Goal: Task Accomplishment & Management: Manage account settings

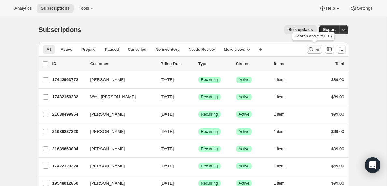
click at [316, 49] on icon "Search and filter results" at bounding box center [317, 49] width 7 height 7
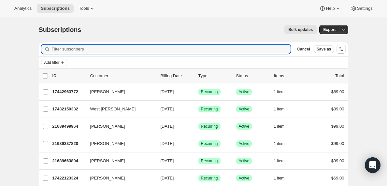
click at [92, 44] on div "Filter subscribers Cancel Save as" at bounding box center [194, 49] width 310 height 14
click at [84, 51] on input "Filter subscribers" at bounding box center [171, 49] width 239 height 9
paste input "[EMAIL_ADDRESS][DOMAIN_NAME]"
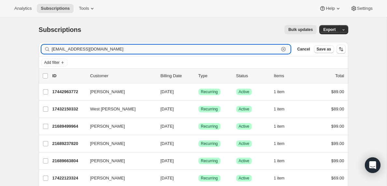
type input "[EMAIL_ADDRESS][DOMAIN_NAME]"
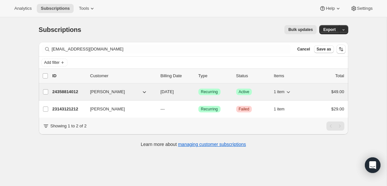
click at [66, 91] on p "24358814012" at bounding box center [68, 92] width 33 height 7
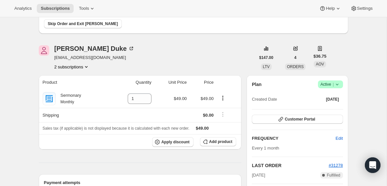
scroll to position [74, 0]
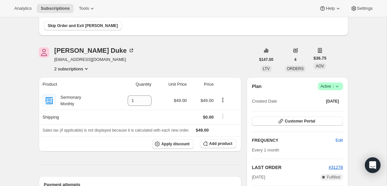
click at [88, 69] on icon "Product actions" at bounding box center [86, 69] width 3 height 2
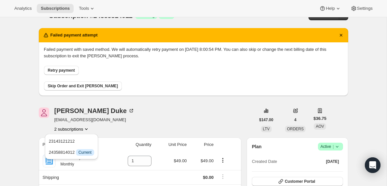
scroll to position [0, 0]
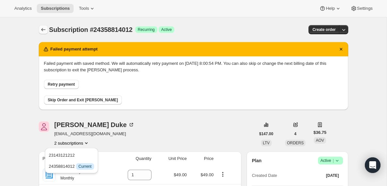
click at [40, 29] on icon "Subscriptions" at bounding box center [43, 29] width 7 height 7
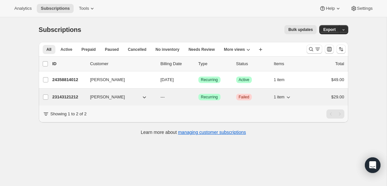
click at [69, 97] on p "23143121212" at bounding box center [68, 97] width 33 height 7
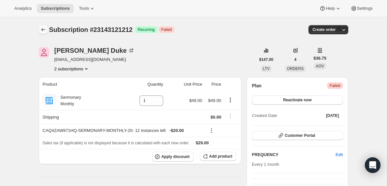
click at [43, 30] on icon "Subscriptions" at bounding box center [43, 29] width 7 height 7
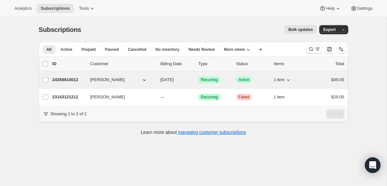
click at [73, 79] on p "24358814012" at bounding box center [68, 80] width 33 height 7
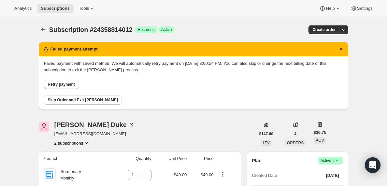
click at [57, 87] on span "Retry payment" at bounding box center [61, 84] width 27 height 5
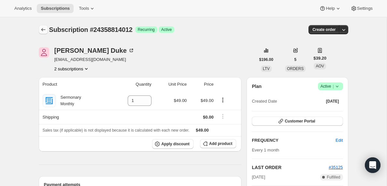
click at [42, 30] on icon "Subscriptions" at bounding box center [43, 29] width 7 height 7
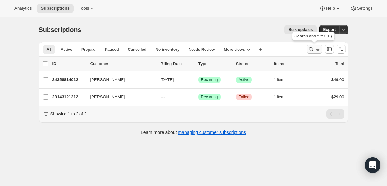
click at [318, 47] on icon "Search and filter results" at bounding box center [317, 49] width 7 height 7
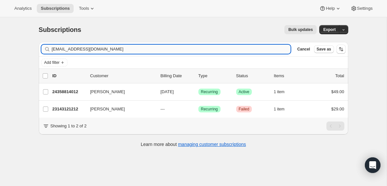
click at [109, 47] on input "[EMAIL_ADDRESS][DOMAIN_NAME]" at bounding box center [171, 49] width 239 height 9
type input "[EMAIL_ADDRESS][DOMAIN_NAME]"
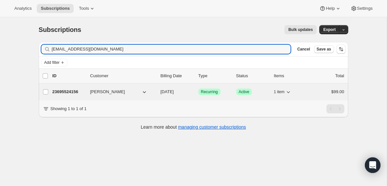
click at [75, 92] on p "23695524156" at bounding box center [68, 92] width 33 height 7
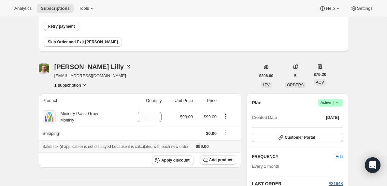
scroll to position [54, 0]
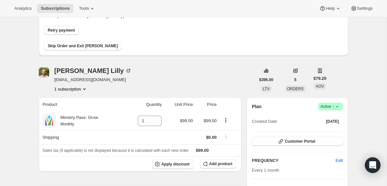
click at [339, 107] on icon at bounding box center [337, 106] width 7 height 7
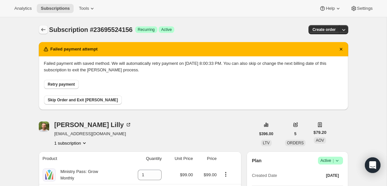
click at [42, 28] on icon "Subscriptions" at bounding box center [43, 29] width 7 height 7
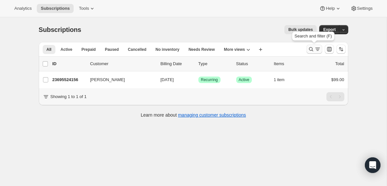
click at [316, 48] on icon "Search and filter results" at bounding box center [317, 49] width 7 height 7
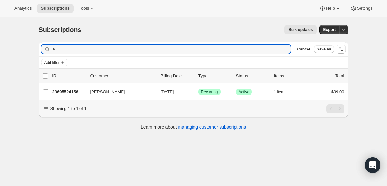
type input "j"
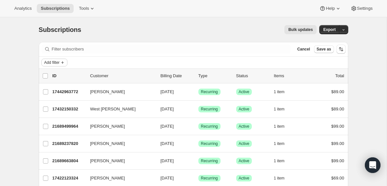
click at [57, 62] on span "Add filter" at bounding box center [51, 62] width 15 height 5
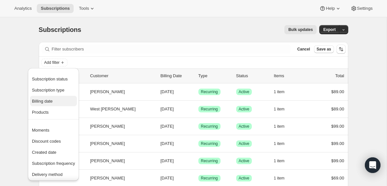
click at [47, 101] on span "Billing date" at bounding box center [42, 101] width 21 height 5
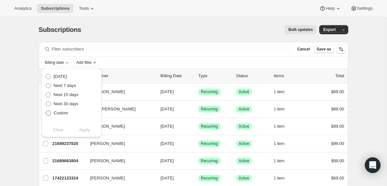
click at [49, 114] on span at bounding box center [48, 112] width 5 height 5
click at [46, 111] on input "Custom" at bounding box center [46, 110] width 0 height 0
radio input "true"
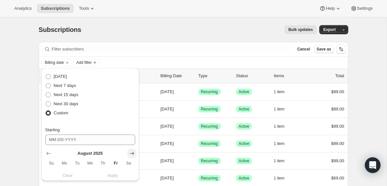
click at [133, 156] on icon "Show next month, September 2025" at bounding box center [132, 153] width 7 height 7
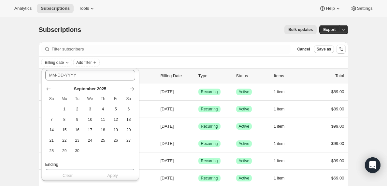
scroll to position [63, 0]
click at [52, 133] on span "14" at bounding box center [51, 131] width 7 height 5
type input "[DATE]"
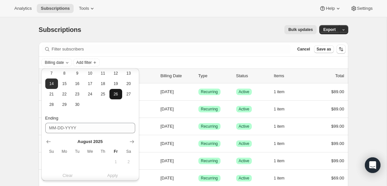
scroll to position [151, 0]
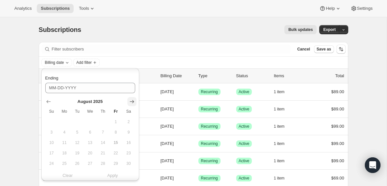
click at [130, 103] on icon "Show next month, September 2025" at bounding box center [132, 101] width 7 height 7
click at [64, 141] on span "15" at bounding box center [64, 142] width 7 height 5
type input "[DATE]"
click at [112, 175] on span "Apply" at bounding box center [112, 175] width 11 height 7
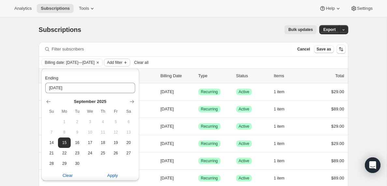
click at [122, 62] on span "Add filter" at bounding box center [114, 62] width 15 height 5
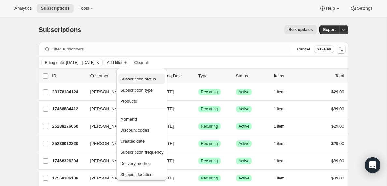
click at [125, 78] on span "Subscription status" at bounding box center [138, 79] width 36 height 5
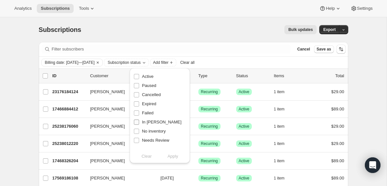
click at [138, 123] on input "In [PERSON_NAME]" at bounding box center [136, 122] width 5 height 5
checkbox input "true"
click at [174, 159] on span "Apply" at bounding box center [172, 156] width 11 height 7
click at [46, 76] on input "0 selected" at bounding box center [45, 75] width 5 height 5
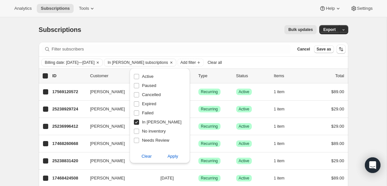
checkbox input "true"
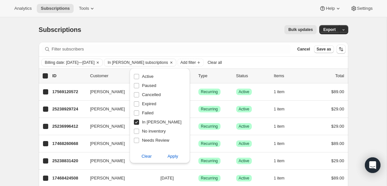
checkbox input "true"
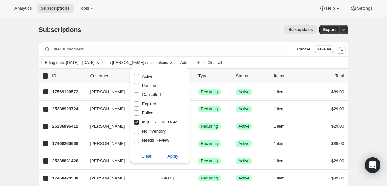
checkbox input "true"
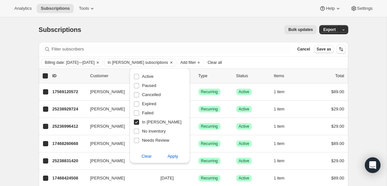
checkbox input "true"
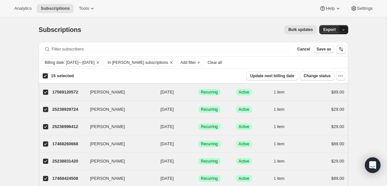
click at [343, 28] on icon "button" at bounding box center [344, 30] width 4 height 4
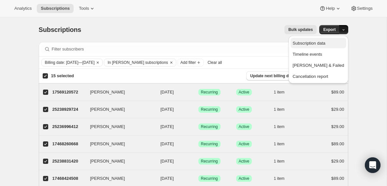
click at [325, 42] on span "Subscription data" at bounding box center [309, 43] width 33 height 5
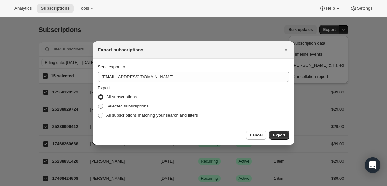
click at [102, 107] on span ":r6j:" at bounding box center [100, 106] width 5 height 5
click at [98, 104] on input "Selected subscriptions" at bounding box center [98, 104] width 0 height 0
radio input "true"
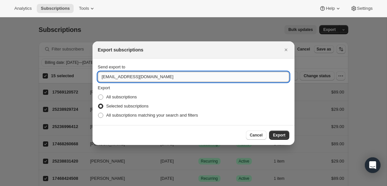
click at [117, 77] on input "[EMAIL_ADDRESS][DOMAIN_NAME]" at bounding box center [194, 77] width 192 height 10
type input "[PERSON_NAME][EMAIL_ADDRESS][DOMAIN_NAME]"
click at [280, 134] on span "Export" at bounding box center [279, 135] width 12 height 5
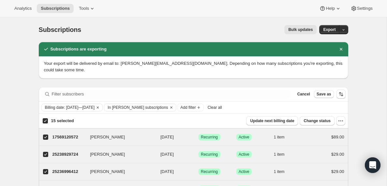
click at [222, 109] on span "Clear all" at bounding box center [215, 107] width 14 height 5
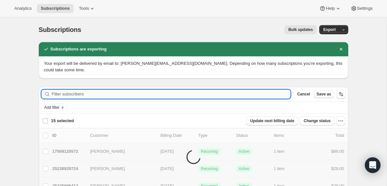
click at [68, 93] on input "Filter subscribers" at bounding box center [171, 94] width 239 height 9
checkbox input "false"
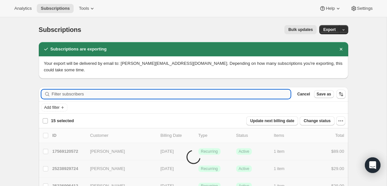
checkbox input "false"
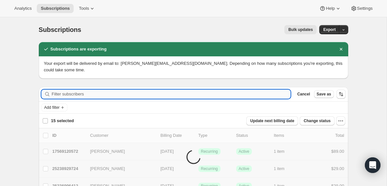
checkbox input "false"
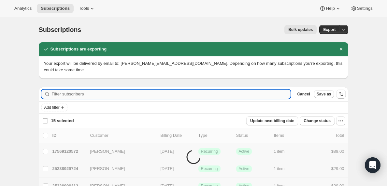
checkbox input "false"
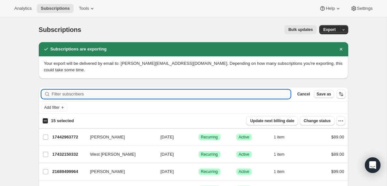
paste input "[EMAIL_ADDRESS][DOMAIN_NAME]"
type input "[EMAIL_ADDRESS][DOMAIN_NAME]"
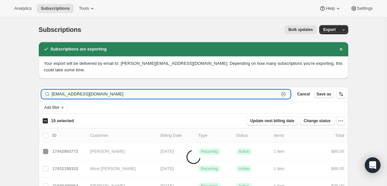
checkbox input "true"
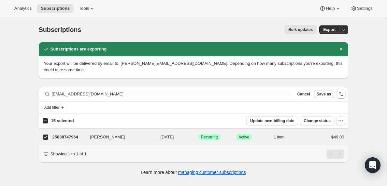
click at [45, 121] on input "15 selected" at bounding box center [45, 120] width 5 height 5
click at [45, 121] on input "1 selected" at bounding box center [45, 120] width 5 height 5
checkbox input "false"
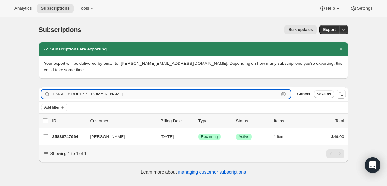
click at [87, 96] on input "[EMAIL_ADDRESS][DOMAIN_NAME]" at bounding box center [165, 94] width 227 height 9
paste input "hayley@firstmethodistforney"
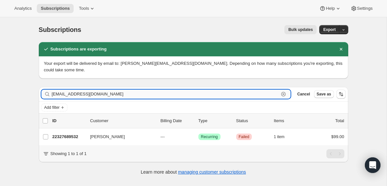
click at [76, 94] on input "[EMAIL_ADDRESS][DOMAIN_NAME]" at bounding box center [165, 94] width 227 height 9
paste input "[EMAIL_ADDRESS][DOMAIN_NAME]"
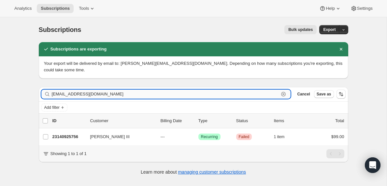
click at [95, 97] on input "[EMAIL_ADDRESS][DOMAIN_NAME]" at bounding box center [165, 94] width 227 height 9
paste input "[EMAIL_ADDRESS][DOMAIN_NAME]"
click at [93, 95] on input "[EMAIL_ADDRESS][DOMAIN_NAME]" at bounding box center [165, 94] width 227 height 9
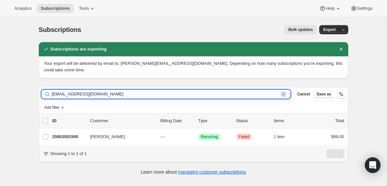
click at [93, 95] on input "[EMAIL_ADDRESS][DOMAIN_NAME]" at bounding box center [165, 94] width 227 height 9
paste input "afaelgaldini91"
click at [81, 95] on input "[EMAIL_ADDRESS][DOMAIN_NAME]" at bounding box center [165, 94] width 227 height 9
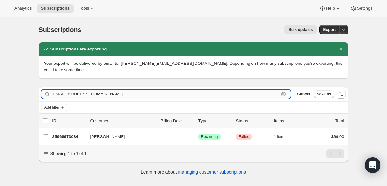
click at [81, 95] on input "[EMAIL_ADDRESS][DOMAIN_NAME]" at bounding box center [165, 94] width 227 height 9
paste input "[EMAIL_ADDRESS]"
click at [92, 95] on input "[EMAIL_ADDRESS][DOMAIN_NAME]" at bounding box center [165, 94] width 227 height 9
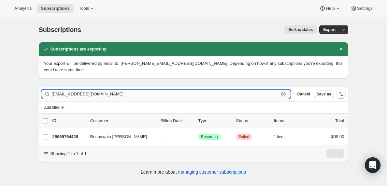
click at [92, 95] on input "[EMAIL_ADDRESS][DOMAIN_NAME]" at bounding box center [165, 94] width 227 height 9
paste input "[EMAIL_ADDRESS]"
click at [101, 96] on input "[EMAIL_ADDRESS][DOMAIN_NAME]" at bounding box center [165, 94] width 227 height 9
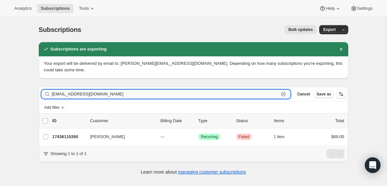
click at [101, 96] on input "[EMAIL_ADDRESS][DOMAIN_NAME]" at bounding box center [165, 94] width 227 height 9
paste input "pastorjosh1975"
click at [109, 95] on input "[EMAIL_ADDRESS][DOMAIN_NAME]" at bounding box center [165, 94] width 227 height 9
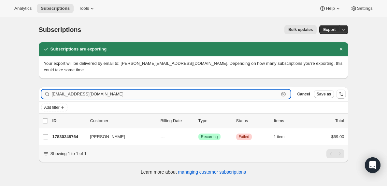
click at [109, 95] on input "[EMAIL_ADDRESS][DOMAIN_NAME]" at bounding box center [165, 94] width 227 height 9
paste input "jsreidmedia77"
click at [88, 96] on input "[EMAIL_ADDRESS][DOMAIN_NAME]" at bounding box center [165, 94] width 227 height 9
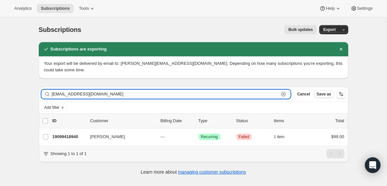
click at [88, 96] on input "[EMAIL_ADDRESS][DOMAIN_NAME]" at bounding box center [165, 94] width 227 height 9
paste input "[PERSON_NAME].[PERSON_NAME]"
click at [104, 94] on input "[PERSON_NAME][EMAIL_ADDRESS][PERSON_NAME][DOMAIN_NAME]" at bounding box center [165, 94] width 227 height 9
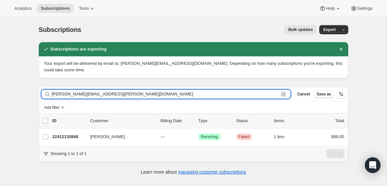
click at [104, 94] on input "[PERSON_NAME][EMAIL_ADDRESS][PERSON_NAME][DOMAIN_NAME]" at bounding box center [165, 94] width 227 height 9
paste input "cotytomagos@me"
click at [96, 93] on input "[EMAIL_ADDRESS][DOMAIN_NAME]" at bounding box center [165, 94] width 227 height 9
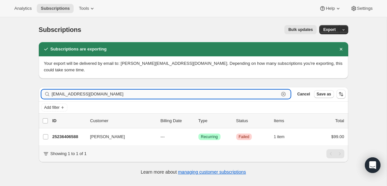
click at [96, 93] on input "[EMAIL_ADDRESS][DOMAIN_NAME]" at bounding box center [165, 94] width 227 height 9
paste input "[EMAIL_ADDRESS]"
click at [105, 93] on input "[EMAIL_ADDRESS][DOMAIN_NAME]" at bounding box center [165, 94] width 227 height 9
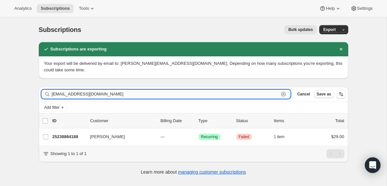
click at [105, 93] on input "[EMAIL_ADDRESS][DOMAIN_NAME]" at bounding box center [165, 94] width 227 height 9
paste input "pastorkyi70"
click at [109, 94] on input "[EMAIL_ADDRESS][DOMAIN_NAME]" at bounding box center [165, 94] width 227 height 9
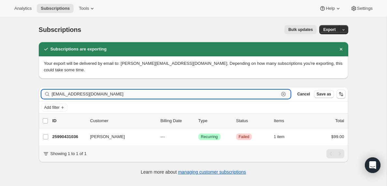
click at [109, 94] on input "[EMAIL_ADDRESS][DOMAIN_NAME]" at bounding box center [165, 94] width 227 height 9
paste input "rprayerletters"
click at [79, 91] on input "[EMAIL_ADDRESS][DOMAIN_NAME]" at bounding box center [165, 94] width 227 height 9
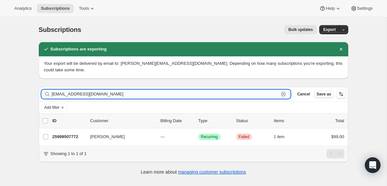
click at [79, 91] on input "[EMAIL_ADDRESS][DOMAIN_NAME]" at bounding box center [165, 94] width 227 height 9
paste input "smtidwell@me"
click at [97, 93] on input "[EMAIL_ADDRESS][DOMAIN_NAME]" at bounding box center [165, 94] width 227 height 9
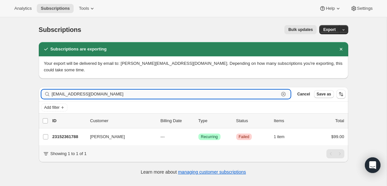
click at [97, 93] on input "[EMAIL_ADDRESS][DOMAIN_NAME]" at bounding box center [165, 94] width 227 height 9
paste input "[DEMOGRAPHIC_DATA]"
click at [93, 93] on input "[EMAIL_ADDRESS][DOMAIN_NAME]" at bounding box center [165, 94] width 227 height 9
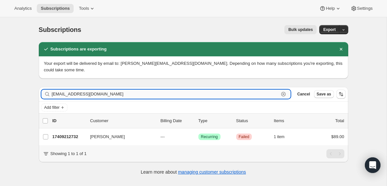
click at [93, 93] on input "[EMAIL_ADDRESS][DOMAIN_NAME]" at bounding box center [165, 94] width 227 height 9
paste input "[PERSON_NAME][EMAIL_ADDRESS][DOMAIN_NAME]"
click at [106, 94] on input "[PERSON_NAME][EMAIL_ADDRESS][DOMAIN_NAME]" at bounding box center [165, 94] width 227 height 9
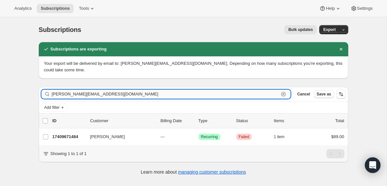
click at [106, 94] on input "[PERSON_NAME][EMAIL_ADDRESS][DOMAIN_NAME]" at bounding box center [165, 94] width 227 height 9
paste input "[EMAIL_ADDRESS][DOMAIN_NAME]"
click at [82, 93] on input "[EMAIL_ADDRESS][DOMAIN_NAME]" at bounding box center [165, 94] width 227 height 9
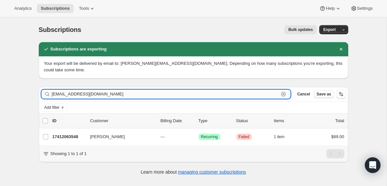
click at [82, 93] on input "[EMAIL_ADDRESS][DOMAIN_NAME]" at bounding box center [165, 94] width 227 height 9
paste input "[PERSON_NAME][EMAIL_ADDRESS][DOMAIN_NAME]"
type input "[PERSON_NAME][EMAIL_ADDRESS][DOMAIN_NAME]"
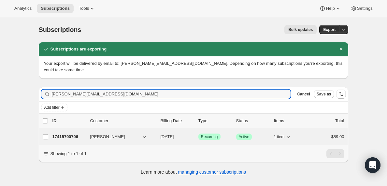
click at [74, 138] on p "17415700796" at bounding box center [68, 137] width 33 height 7
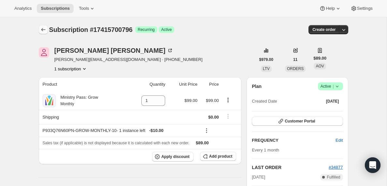
click at [45, 30] on icon "Subscriptions" at bounding box center [43, 29] width 7 height 7
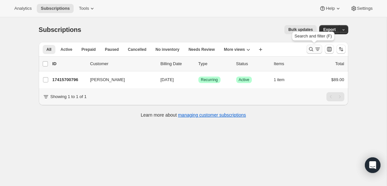
click at [314, 50] on icon "Search and filter results" at bounding box center [317, 49] width 7 height 7
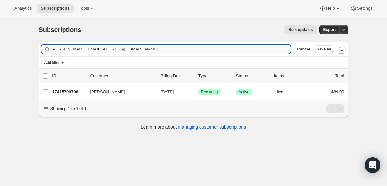
click at [95, 48] on input "[PERSON_NAME][EMAIL_ADDRESS][DOMAIN_NAME]" at bounding box center [171, 49] width 239 height 9
click at [93, 51] on input "[EMAIL_ADDRESS][DOMAIN_NAME]" at bounding box center [165, 49] width 227 height 9
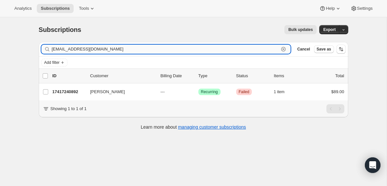
click at [93, 51] on input "[EMAIL_ADDRESS][DOMAIN_NAME]" at bounding box center [165, 49] width 227 height 9
paste input "[EMAIL_ADDRESS][DOMAIN_NAME]"
click at [106, 50] on input "[EMAIL_ADDRESS][DOMAIN_NAME]" at bounding box center [165, 49] width 227 height 9
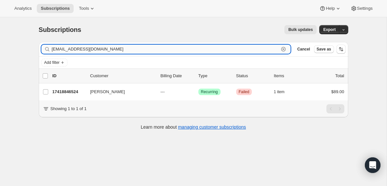
click at [106, 50] on input "[EMAIL_ADDRESS][DOMAIN_NAME]" at bounding box center [165, 49] width 227 height 9
paste input "[EMAIL_ADDRESS][DOMAIN_NAME]"
click at [110, 50] on input "[EMAIL_ADDRESS][DOMAIN_NAME]" at bounding box center [165, 49] width 227 height 9
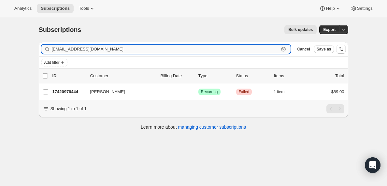
click at [110, 50] on input "[EMAIL_ADDRESS][DOMAIN_NAME]" at bounding box center [165, 49] width 227 height 9
paste input "dgadlen"
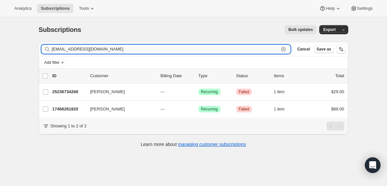
click at [107, 45] on input "[EMAIL_ADDRESS][DOMAIN_NAME]" at bounding box center [165, 49] width 227 height 9
paste input "extersnetflix374"
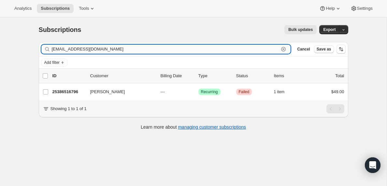
click at [100, 51] on input "[EMAIL_ADDRESS][DOMAIN_NAME]" at bounding box center [165, 49] width 227 height 9
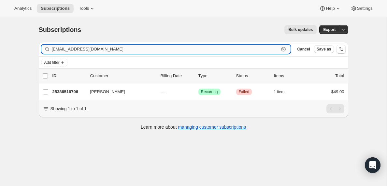
paste input "benettayoung"
click at [109, 50] on input "[EMAIL_ADDRESS][DOMAIN_NAME]" at bounding box center [165, 49] width 227 height 9
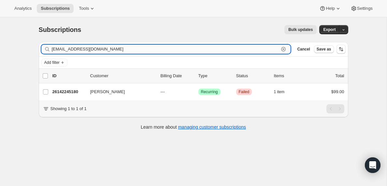
paste input "mccollum1973"
click at [85, 51] on input "[EMAIL_ADDRESS][DOMAIN_NAME]" at bounding box center [165, 49] width 227 height 9
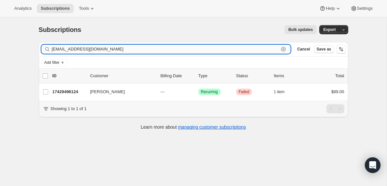
paste input "[EMAIL_ADDRESS][US_STATE][DOMAIN_NAME]"
click at [114, 49] on input "[EMAIL_ADDRESS][US_STATE][DOMAIN_NAME]" at bounding box center [165, 49] width 227 height 9
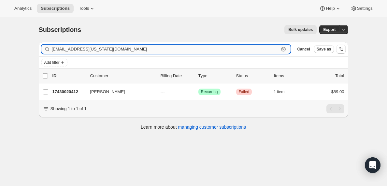
paste input "[PERSON_NAME][EMAIL_ADDRESS][DOMAIN_NAME]"
click at [104, 48] on input "[PERSON_NAME][EMAIL_ADDRESS][DOMAIN_NAME]" at bounding box center [165, 49] width 227 height 9
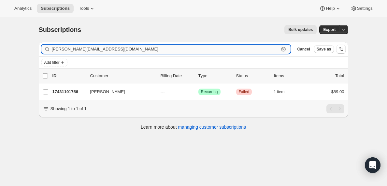
paste input "[EMAIL_ADDRESS]"
type input "[EMAIL_ADDRESS][DOMAIN_NAME]"
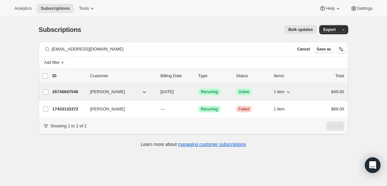
click at [96, 94] on span "[PERSON_NAME]" at bounding box center [107, 92] width 35 height 7
click at [67, 91] on p "26746847548" at bounding box center [68, 92] width 33 height 7
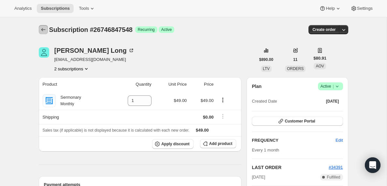
click at [42, 29] on icon "Subscriptions" at bounding box center [43, 29] width 4 height 3
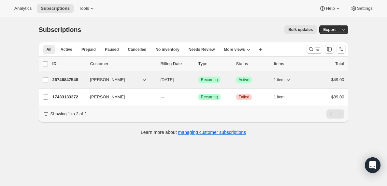
click at [78, 79] on p "26746847548" at bounding box center [68, 80] width 33 height 7
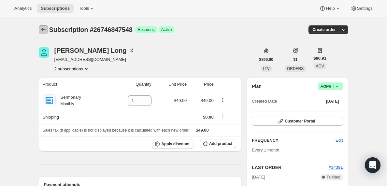
click at [43, 28] on icon "Subscriptions" at bounding box center [43, 29] width 7 height 7
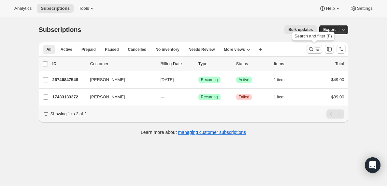
click at [312, 52] on icon "Search and filter results" at bounding box center [311, 49] width 7 height 7
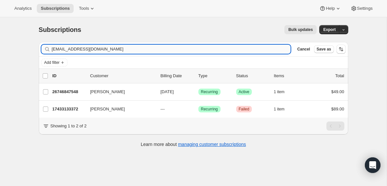
click at [86, 47] on input "[EMAIL_ADDRESS][DOMAIN_NAME]" at bounding box center [171, 49] width 239 height 9
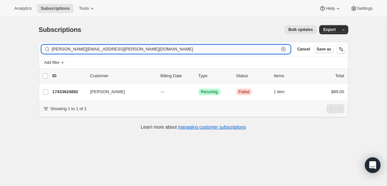
click at [86, 46] on input "[PERSON_NAME][EMAIL_ADDRESS][PERSON_NAME][DOMAIN_NAME]" at bounding box center [165, 49] width 227 height 9
paste input "revmikedunn2017"
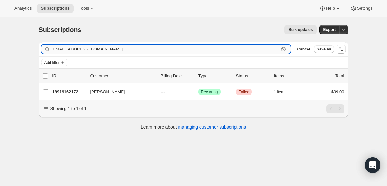
click at [123, 50] on input "[EMAIL_ADDRESS][DOMAIN_NAME]" at bounding box center [165, 49] width 227 height 9
paste input "bwchilds@thebridgemarkham"
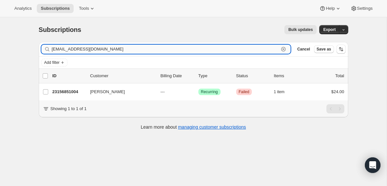
click at [88, 48] on input "[EMAIL_ADDRESS][DOMAIN_NAME]" at bounding box center [165, 49] width 227 height 9
paste input "[EMAIL_ADDRESS]"
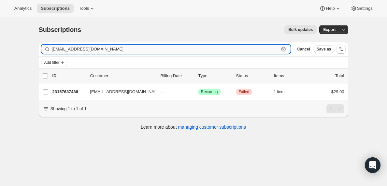
click at [140, 49] on input "[EMAIL_ADDRESS][DOMAIN_NAME]" at bounding box center [165, 49] width 227 height 9
paste input "[EMAIL_ADDRESS]"
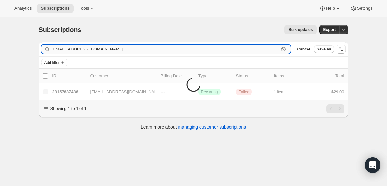
type input "[EMAIL_ADDRESS][DOMAIN_NAME]"
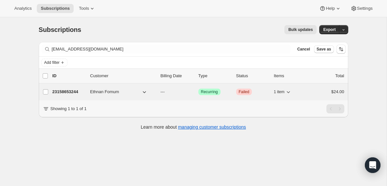
click at [70, 93] on p "23158653244" at bounding box center [68, 92] width 33 height 7
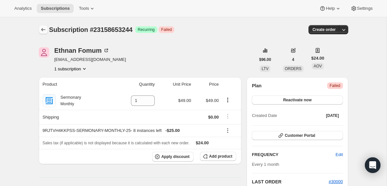
click at [43, 30] on icon "Subscriptions" at bounding box center [43, 29] width 4 height 3
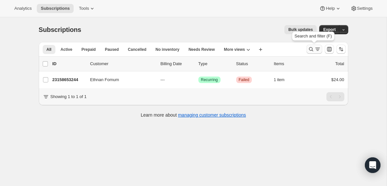
click at [314, 52] on button "Search and filter results" at bounding box center [315, 49] width 16 height 9
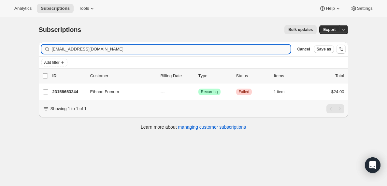
click at [94, 50] on input "[EMAIL_ADDRESS][DOMAIN_NAME]" at bounding box center [171, 49] width 239 height 9
click at [85, 47] on input "[EMAIL_ADDRESS][DOMAIN_NAME]" at bounding box center [165, 49] width 227 height 9
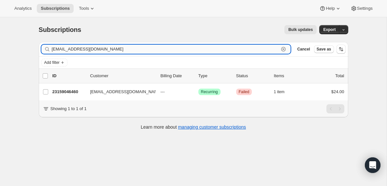
click at [85, 47] on input "[EMAIL_ADDRESS][DOMAIN_NAME]" at bounding box center [165, 49] width 227 height 9
paste input "[EMAIL_ADDRESS][DOMAIN_NAME]"
type input "[EMAIL_ADDRESS][DOMAIN_NAME]"
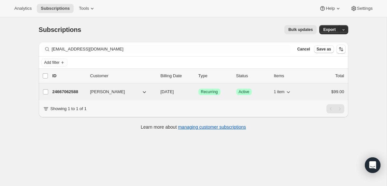
click at [73, 92] on p "24667062588" at bounding box center [68, 92] width 33 height 7
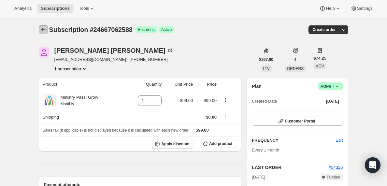
click at [43, 28] on icon "Subscriptions" at bounding box center [43, 29] width 7 height 7
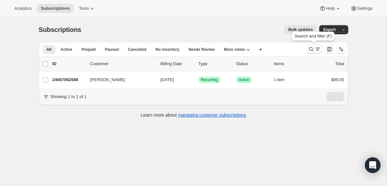
click at [316, 50] on icon "Search and filter results" at bounding box center [317, 49] width 7 height 7
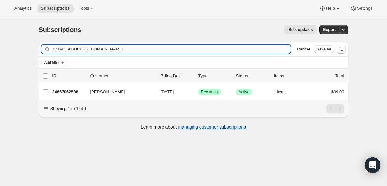
click at [96, 50] on input "[EMAIL_ADDRESS][DOMAIN_NAME]" at bounding box center [171, 49] width 239 height 9
click at [97, 50] on input "[EMAIL_ADDRESS][DOMAIN_NAME]" at bounding box center [165, 49] width 227 height 9
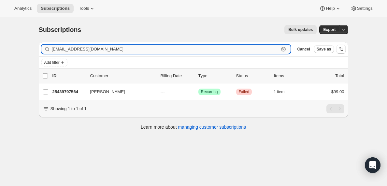
click at [97, 50] on input "[EMAIL_ADDRESS][DOMAIN_NAME]" at bounding box center [165, 49] width 227 height 9
paste input "[EMAIL_ADDRESS][DOMAIN_NAME]"
click at [106, 49] on input "[EMAIL_ADDRESS][DOMAIN_NAME]" at bounding box center [165, 49] width 227 height 9
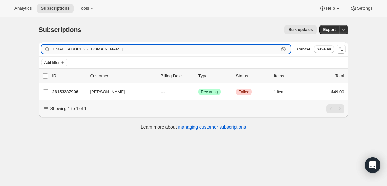
click at [106, 49] on input "[EMAIL_ADDRESS][DOMAIN_NAME]" at bounding box center [165, 49] width 227 height 9
paste input "[EMAIL_ADDRESS]"
click at [159, 47] on input "[EMAIL_ADDRESS][DOMAIN_NAME]" at bounding box center [165, 49] width 227 height 9
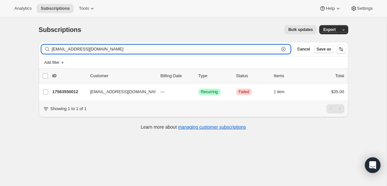
click at [159, 47] on input "[EMAIL_ADDRESS][DOMAIN_NAME]" at bounding box center [165, 49] width 227 height 9
paste input "revcawells"
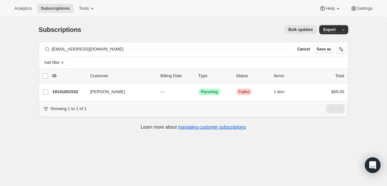
click at [127, 44] on div "Filter subscribers [EMAIL_ADDRESS][DOMAIN_NAME] Clear Cancel Save as" at bounding box center [194, 49] width 310 height 14
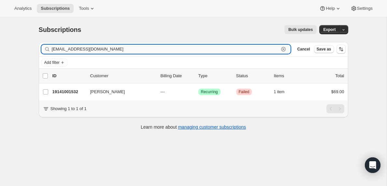
click at [116, 52] on input "[EMAIL_ADDRESS][DOMAIN_NAME]" at bounding box center [165, 49] width 227 height 9
paste input "[PERSON_NAME]@neonlifechurch"
click at [117, 49] on input "[PERSON_NAME][EMAIL_ADDRESS][DOMAIN_NAME]" at bounding box center [165, 49] width 227 height 9
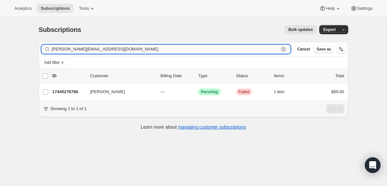
click at [117, 49] on input "[PERSON_NAME][EMAIL_ADDRESS][DOMAIN_NAME]" at bounding box center [165, 49] width 227 height 9
paste input "[EMAIL_ADDRESS]"
type input "[EMAIL_ADDRESS][DOMAIN_NAME]"
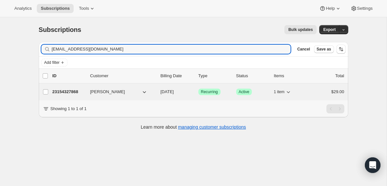
click at [77, 93] on p "23154327868" at bounding box center [68, 92] width 33 height 7
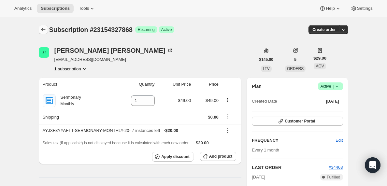
click at [43, 29] on icon "Subscriptions" at bounding box center [43, 29] width 7 height 7
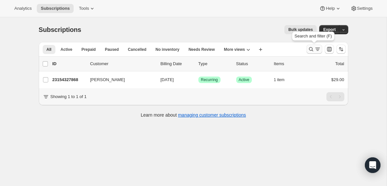
click at [314, 50] on icon "Search and filter results" at bounding box center [311, 49] width 7 height 7
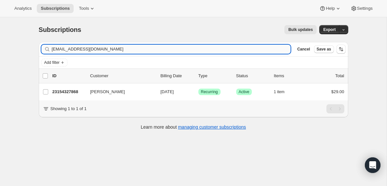
click at [78, 49] on input "[EMAIL_ADDRESS][DOMAIN_NAME]" at bounding box center [171, 49] width 239 height 9
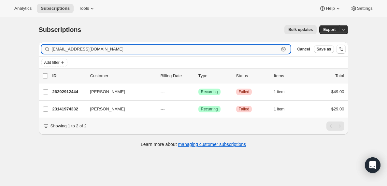
click at [97, 48] on input "[EMAIL_ADDRESS][DOMAIN_NAME]" at bounding box center [165, 49] width 227 height 9
paste input "[PERSON_NAME][EMAIL_ADDRESS]"
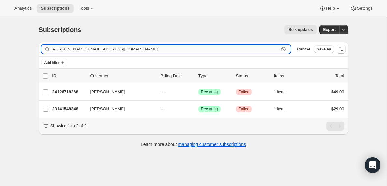
click at [105, 50] on input "[PERSON_NAME][EMAIL_ADDRESS][DOMAIN_NAME]" at bounding box center [165, 49] width 227 height 9
paste input "chynnamartinr"
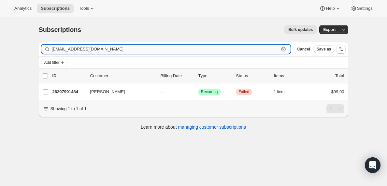
click at [111, 49] on input "[EMAIL_ADDRESS][DOMAIN_NAME]" at bounding box center [165, 49] width 227 height 9
paste input "stevieleereynoldsj"
type input "[EMAIL_ADDRESS][DOMAIN_NAME]"
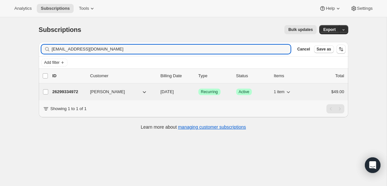
click at [69, 93] on p "26299334972" at bounding box center [68, 92] width 33 height 7
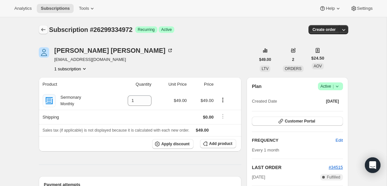
click at [42, 28] on icon "Subscriptions" at bounding box center [43, 29] width 7 height 7
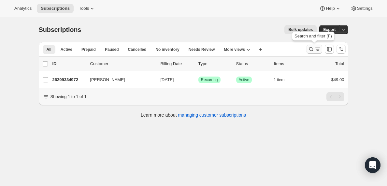
click at [314, 50] on icon "Search and filter results" at bounding box center [317, 49] width 7 height 7
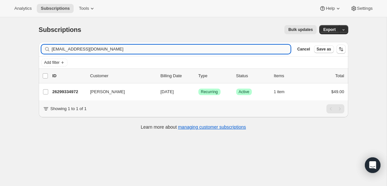
click at [109, 46] on input "[EMAIL_ADDRESS][DOMAIN_NAME]" at bounding box center [171, 49] width 239 height 9
click at [90, 51] on input "[EMAIL_ADDRESS][DOMAIN_NAME]" at bounding box center [165, 49] width 227 height 9
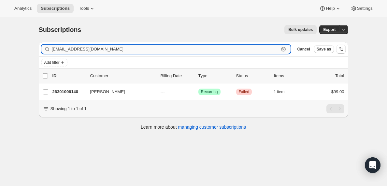
click at [90, 51] on input "[EMAIL_ADDRESS][DOMAIN_NAME]" at bounding box center [165, 49] width 227 height 9
paste input "[EMAIL_ADDRESS]"
click at [101, 50] on input "[EMAIL_ADDRESS][DOMAIN_NAME]" at bounding box center [165, 49] width 227 height 9
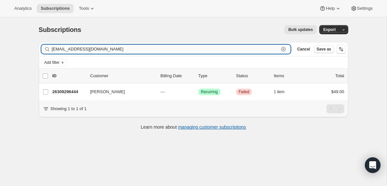
click at [101, 50] on input "[EMAIL_ADDRESS][DOMAIN_NAME]" at bounding box center [165, 49] width 227 height 9
paste input "prowenhorst"
type input "[EMAIL_ADDRESS][DOMAIN_NAME]"
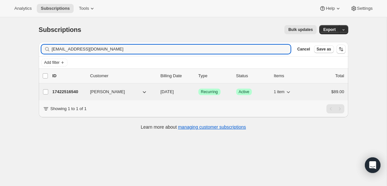
click at [70, 92] on p "17422516540" at bounding box center [68, 92] width 33 height 7
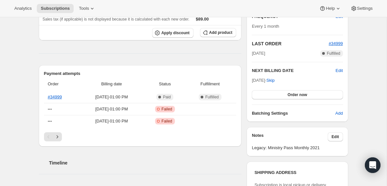
scroll to position [93, 0]
